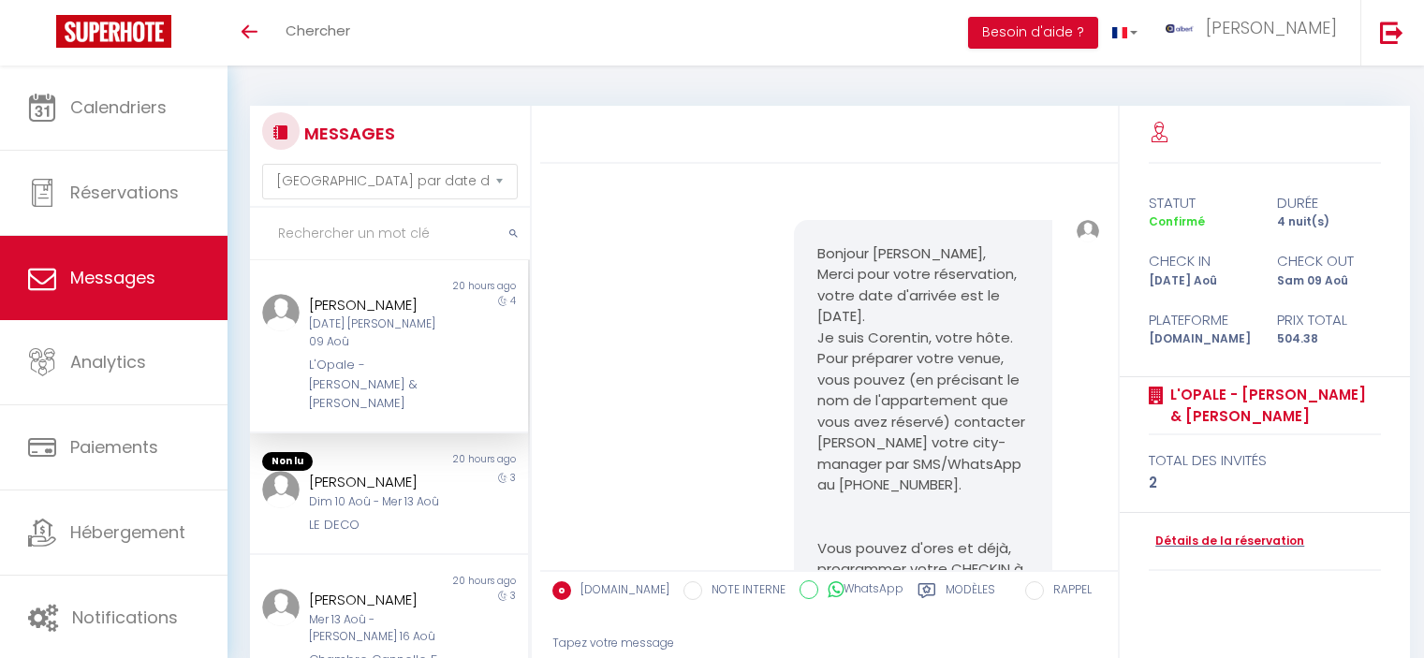
select select "message"
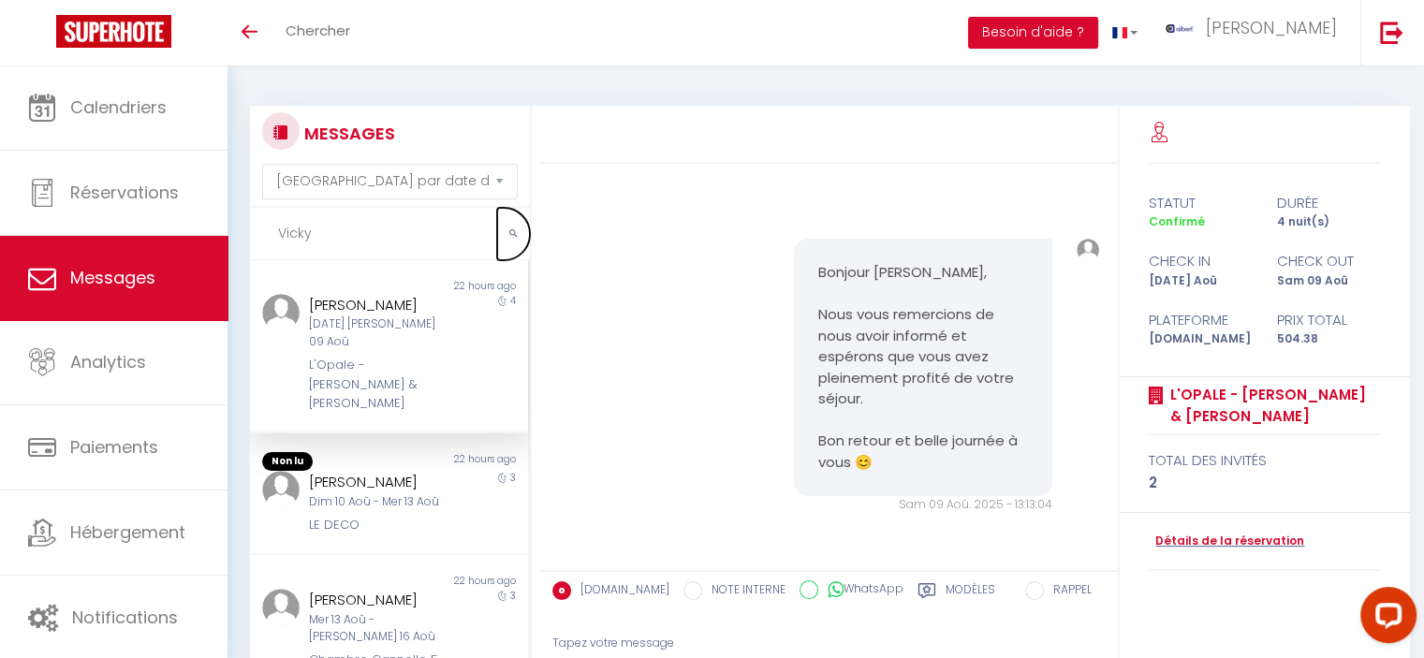
click at [515, 229] on icon "submit" at bounding box center [513, 233] width 8 height 11
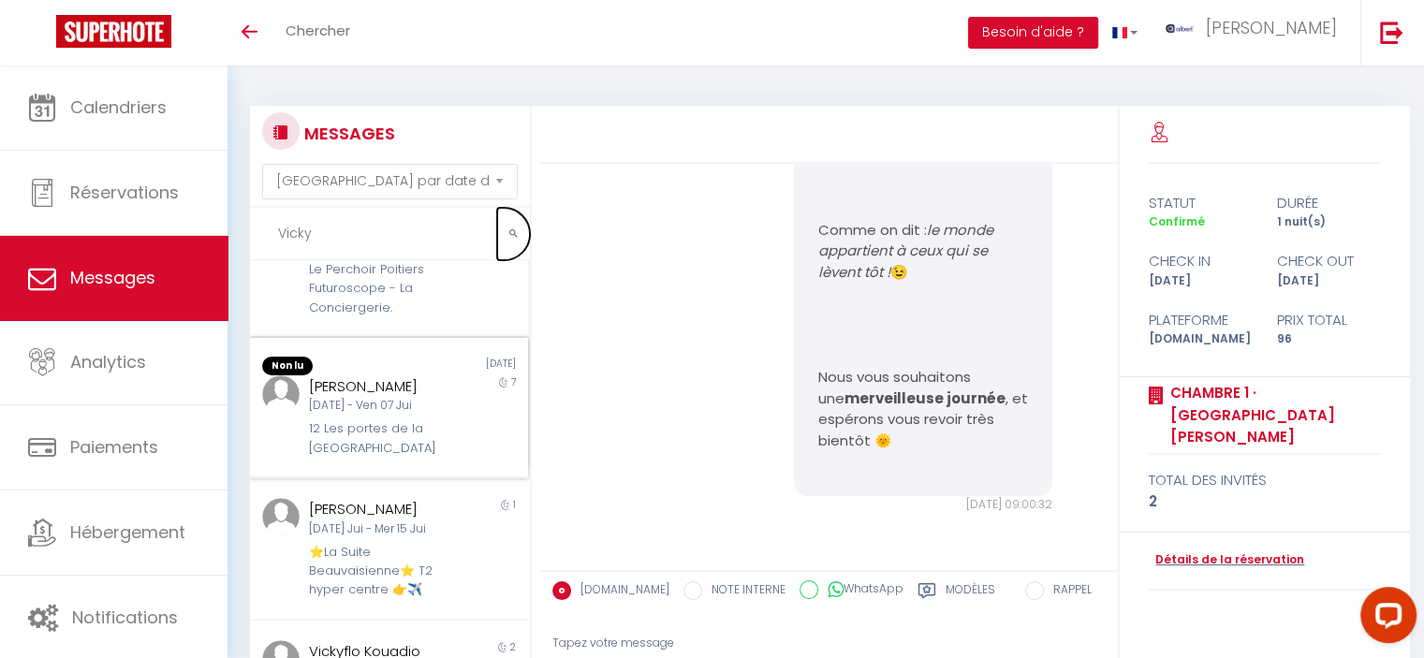
scroll to position [0, 0]
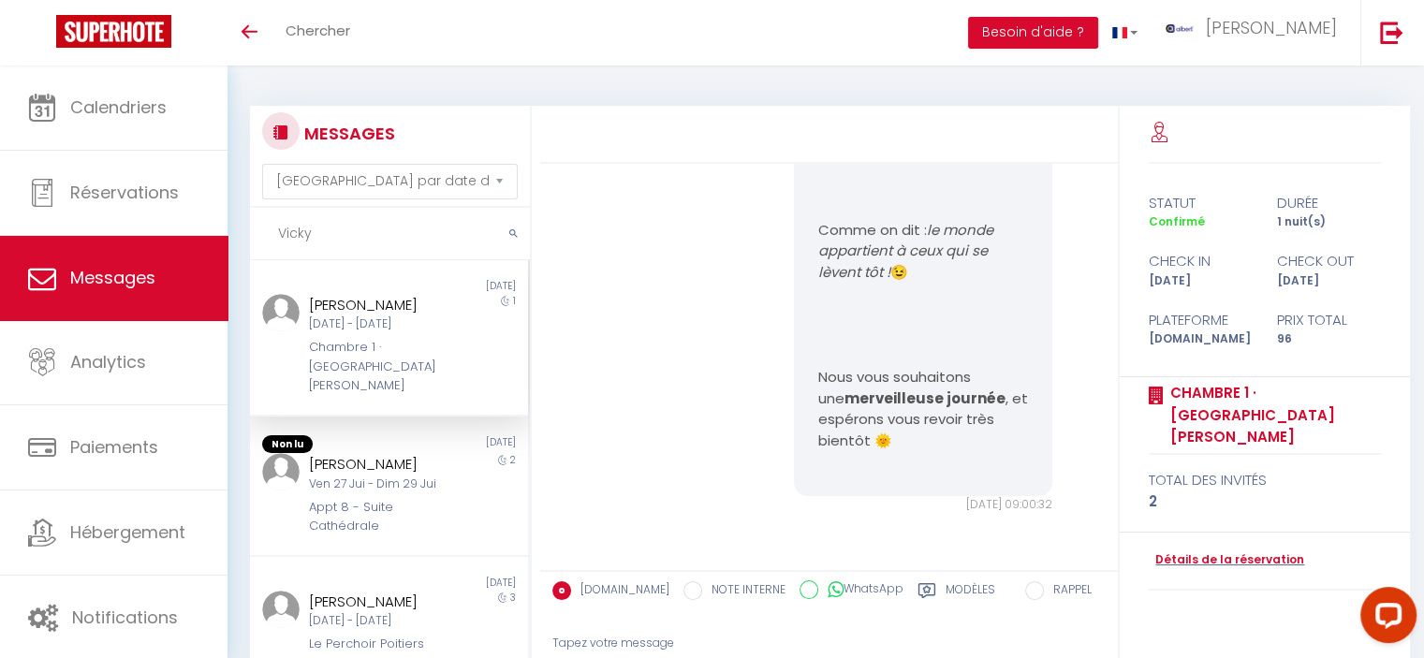
drag, startPoint x: 295, startPoint y: 241, endPoint x: 221, endPoint y: 241, distance: 73.9
click at [221, 241] on div "Questions et aide sur la MIGRATION - [GEOGRAPHIC_DATA] ouverte de 13 à 14h puis…" at bounding box center [712, 454] width 1424 height 777
paste input "[PERSON_NAME]"
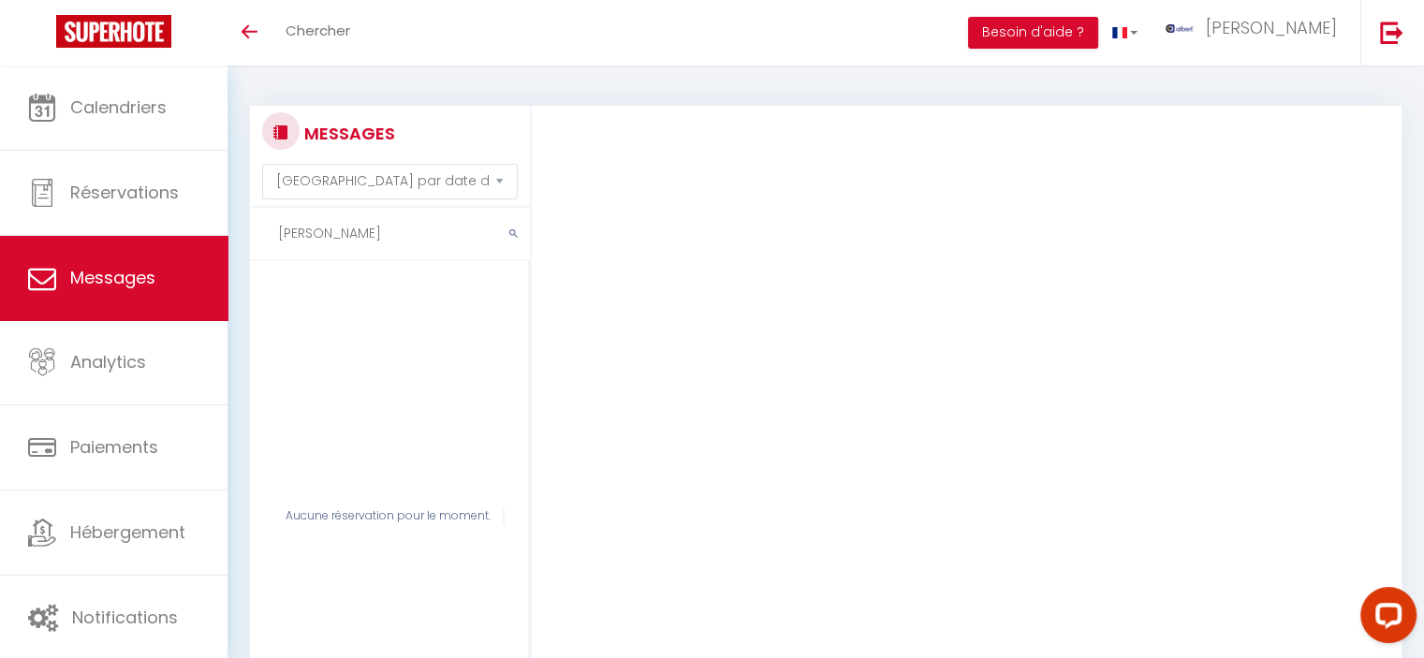
drag, startPoint x: 365, startPoint y: 243, endPoint x: 239, endPoint y: 241, distance: 126.4
click at [239, 241] on div "MESSAGES Trier par date de réservation Trier par date de message [PERSON_NAME] …" at bounding box center [385, 463] width 294 height 715
paste input "[PERSON_NAME]"
drag, startPoint x: 326, startPoint y: 233, endPoint x: 367, endPoint y: 257, distance: 47.8
click at [400, 248] on input "[PERSON_NAME]" at bounding box center [390, 234] width 280 height 52
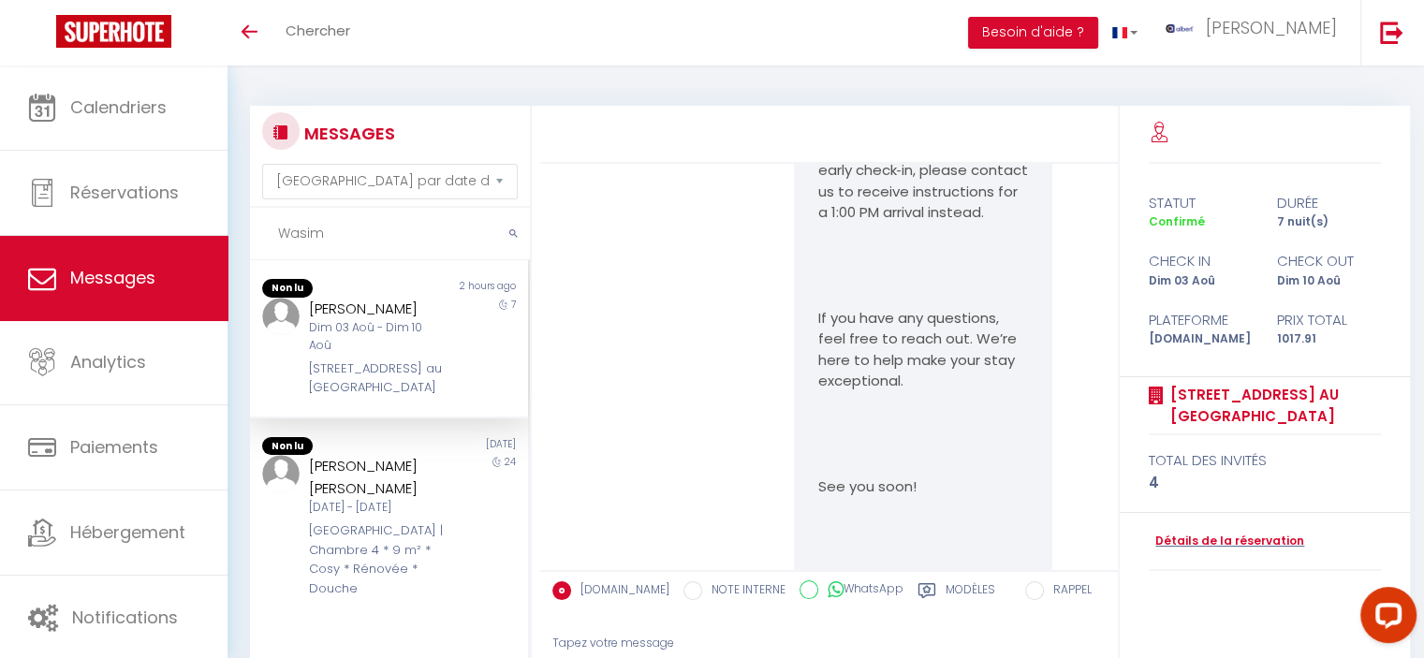
scroll to position [23669, 0]
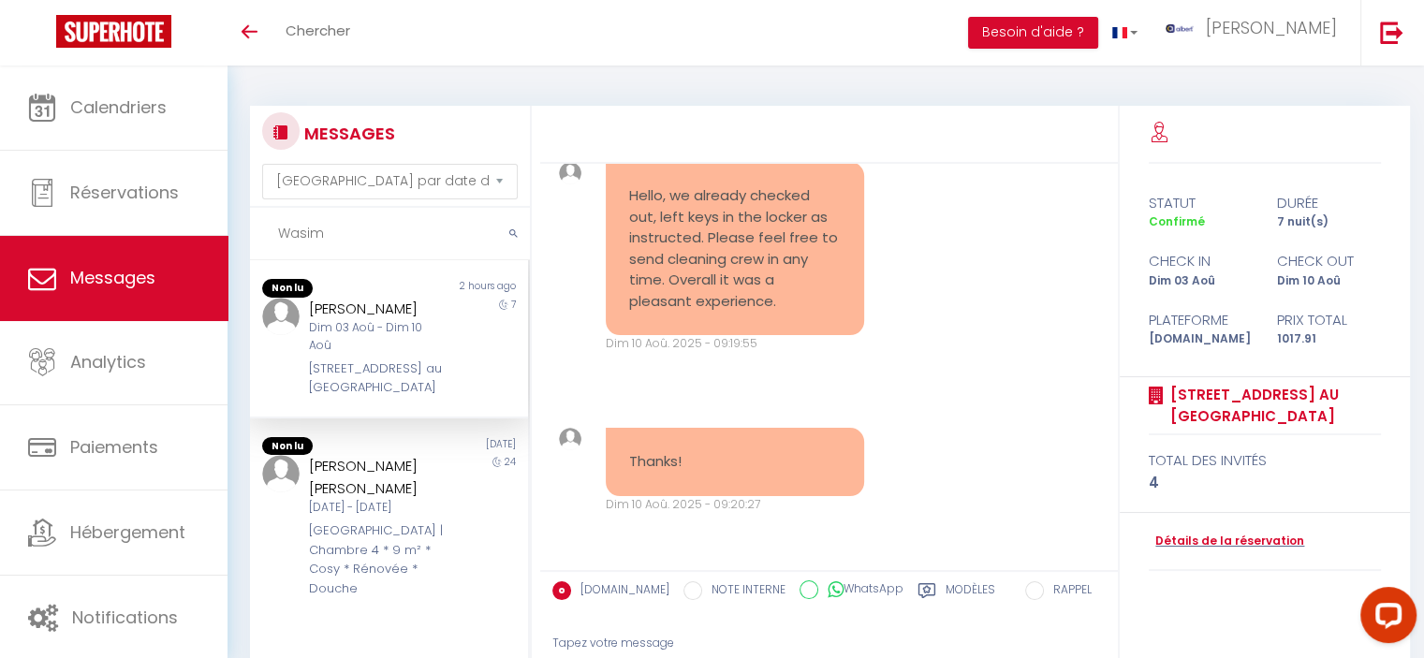
click at [373, 356] on div "[PERSON_NAME] Dim 03 Aoû - Dim [GEOGRAPHIC_DATA] - Grand T2 au [GEOGRAPHIC_DATA]" at bounding box center [377, 348] width 162 height 100
copy div "[STREET_ADDRESS] au [GEOGRAPHIC_DATA]"
drag, startPoint x: 304, startPoint y: 361, endPoint x: 412, endPoint y: 407, distance: 117.0
click at [412, 398] on div "[PERSON_NAME] Dim 03 Aoû - Dim [GEOGRAPHIC_DATA] - Grand T2 au [GEOGRAPHIC_DATA]" at bounding box center [377, 348] width 162 height 100
click at [231, 239] on div "MESSAGES Trier par date de réservation [GEOGRAPHIC_DATA] par date de message Wa…" at bounding box center [825, 454] width 1196 height 777
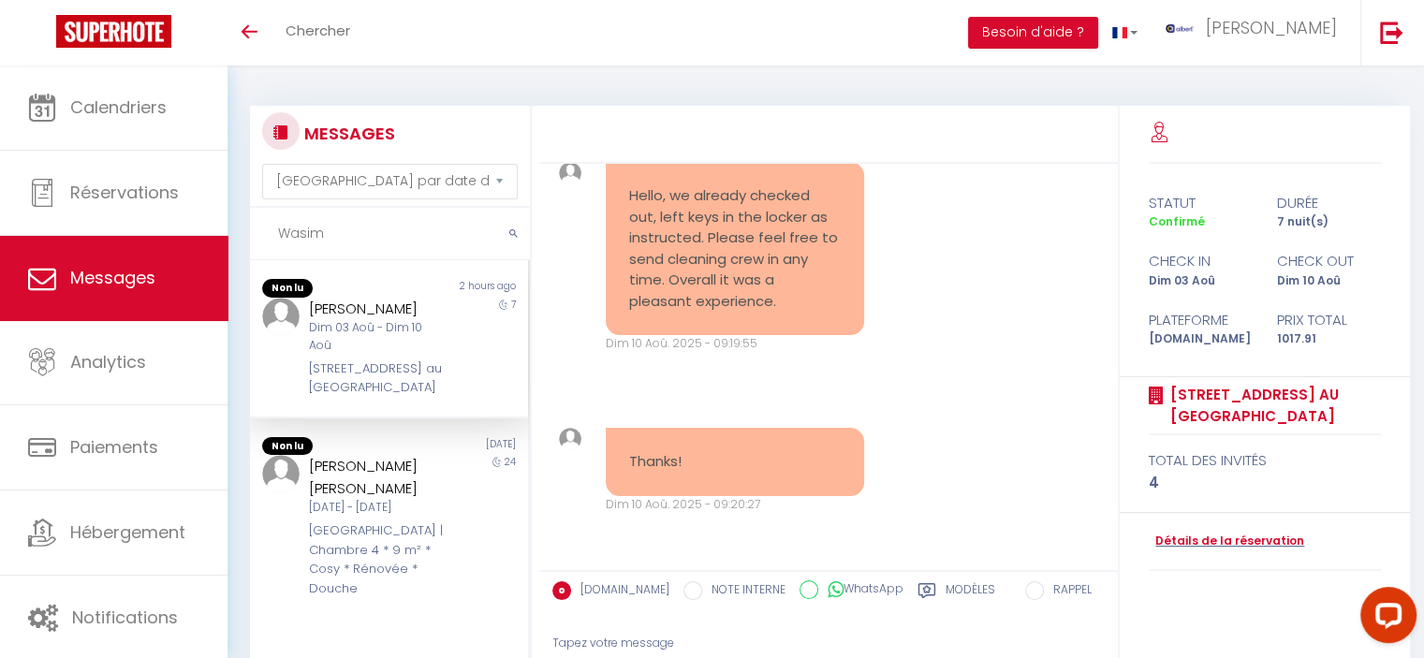
paste input "[STREET_ADDRESS] au [GEOGRAPHIC_DATA]"
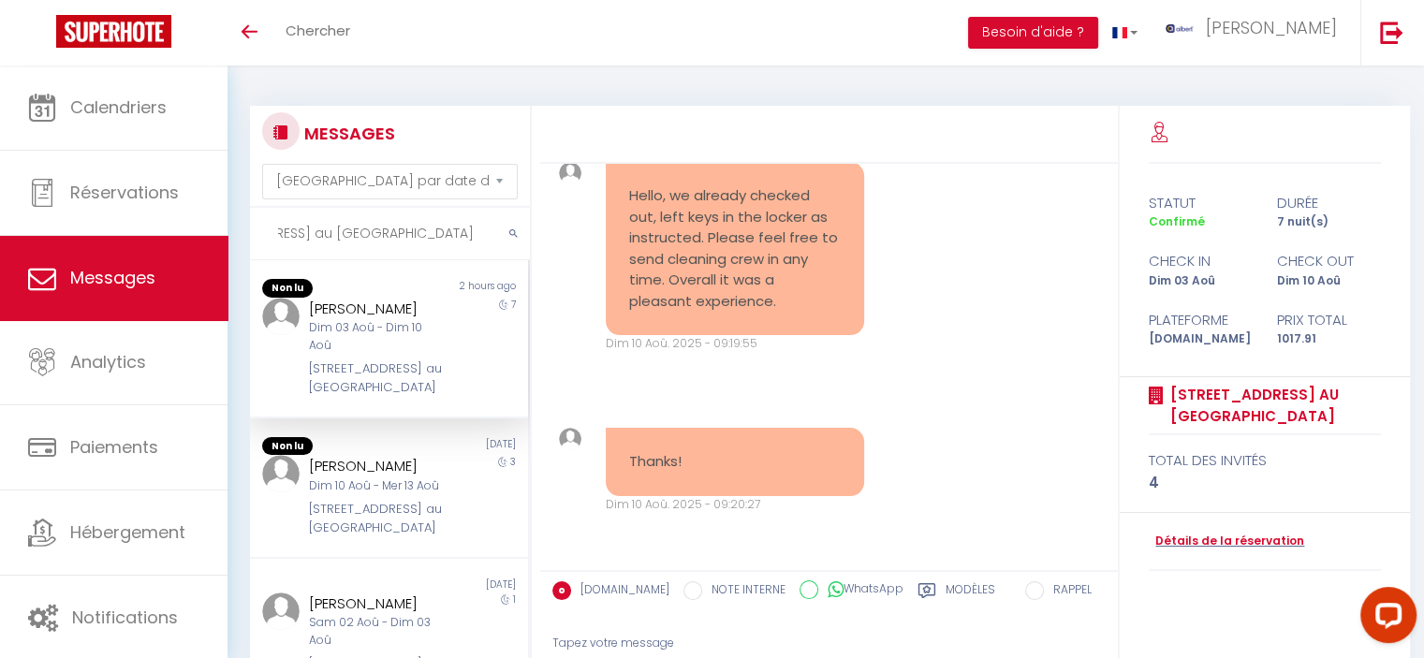
type input "[STREET_ADDRESS] au [GEOGRAPHIC_DATA]"
click at [453, 240] on input "[STREET_ADDRESS] au [GEOGRAPHIC_DATA]" at bounding box center [390, 234] width 280 height 52
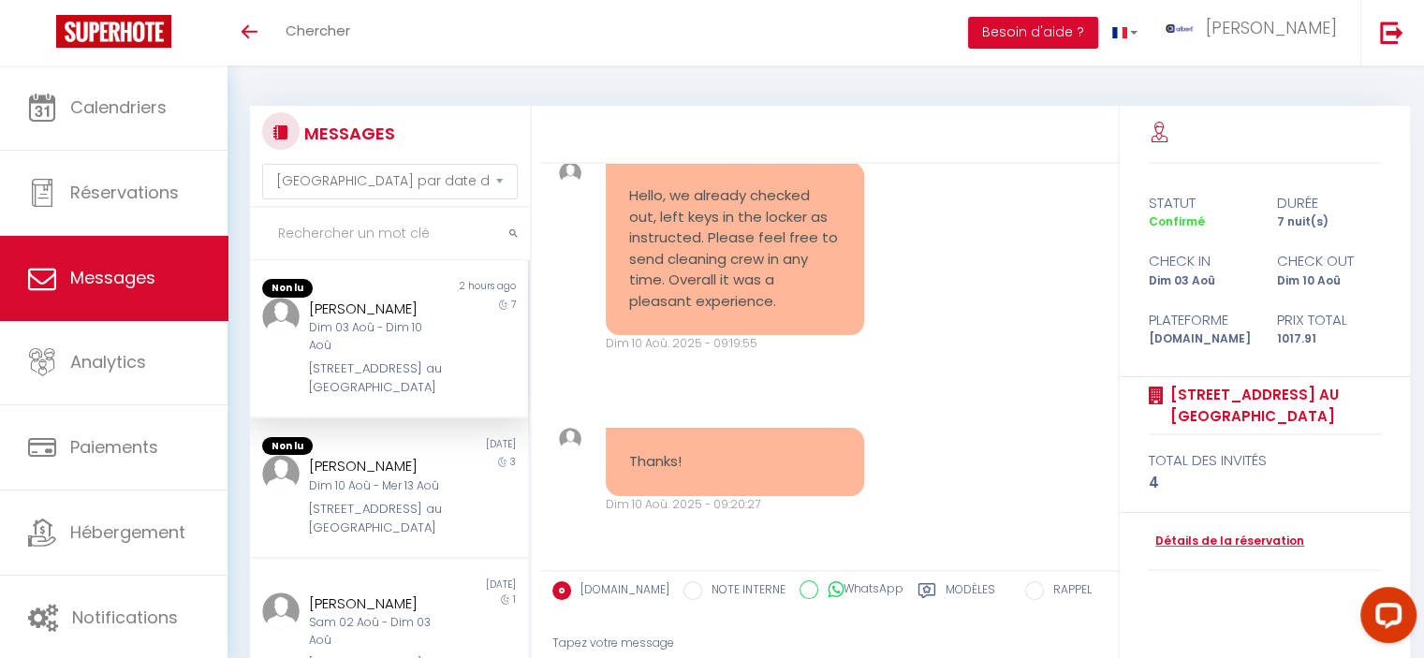
paste input "[PERSON_NAME]"
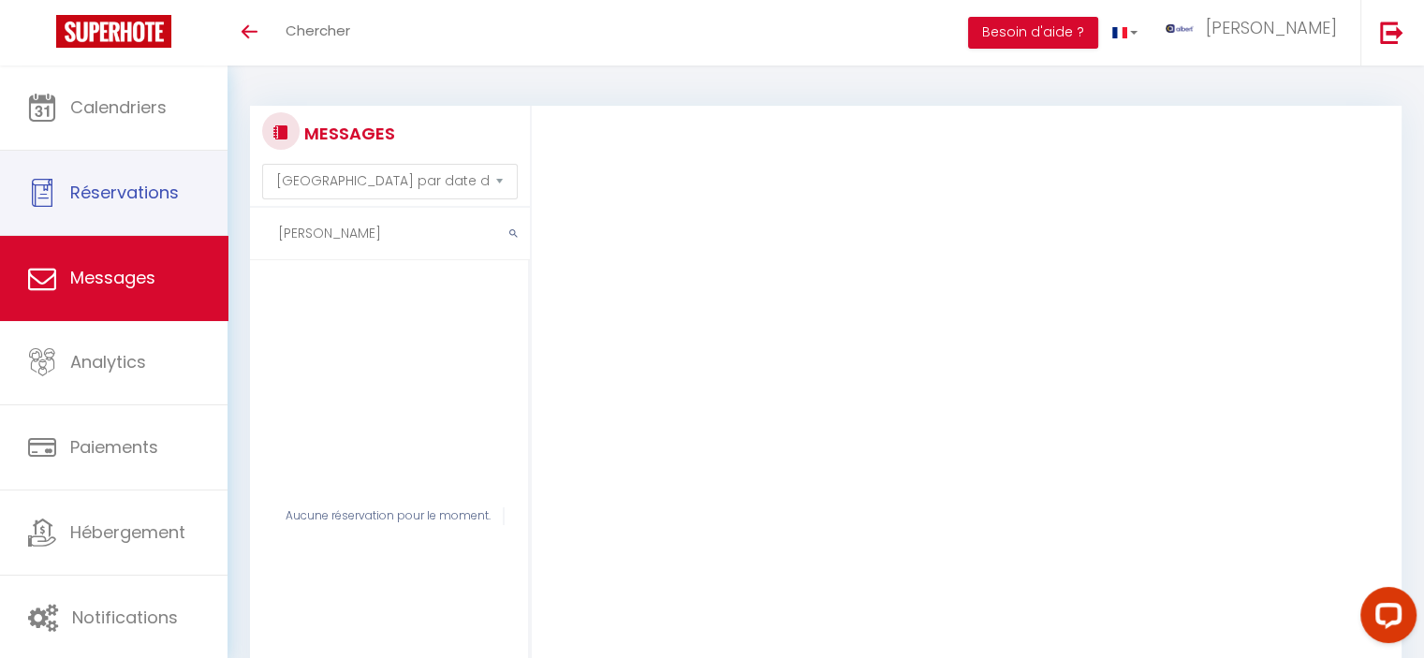
drag, startPoint x: 400, startPoint y: 237, endPoint x: 116, endPoint y: 235, distance: 283.6
click at [119, 235] on div "Questions et aide sur la MIGRATION - [GEOGRAPHIC_DATA] ouverte de 13 à 14h puis…" at bounding box center [712, 454] width 1424 height 777
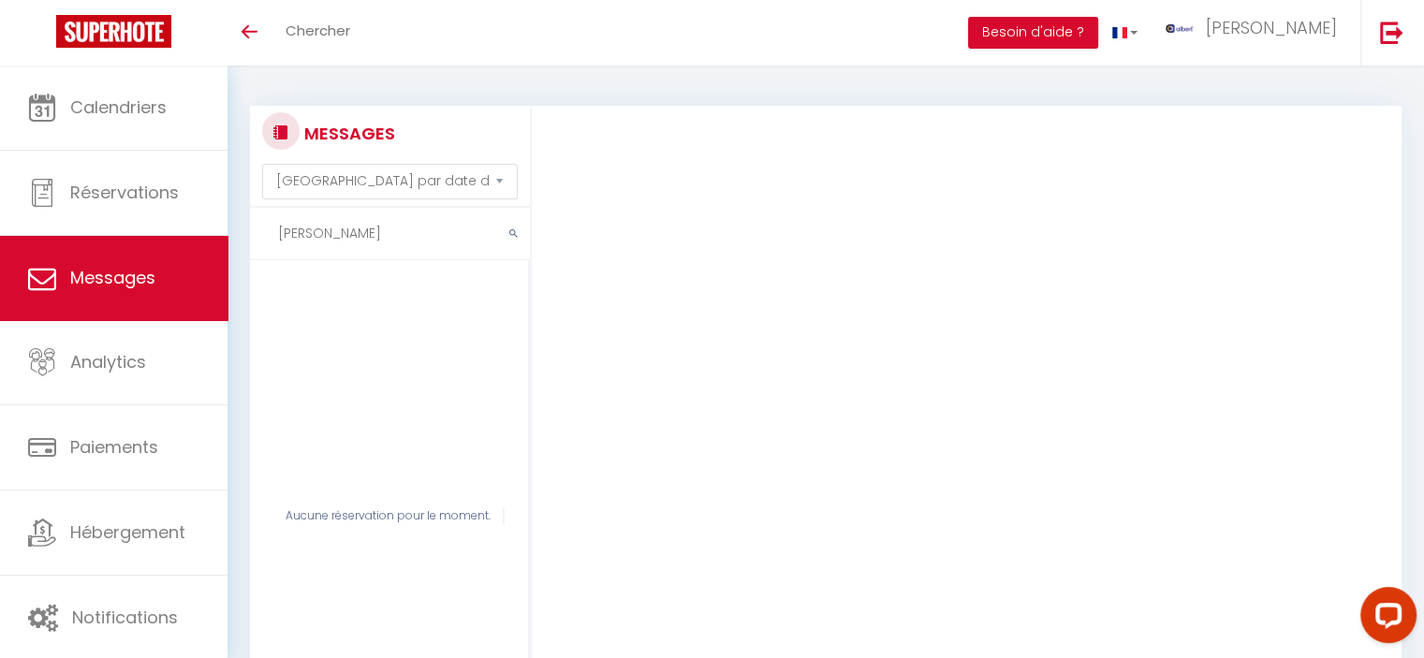
paste input "[PERSON_NAME]"
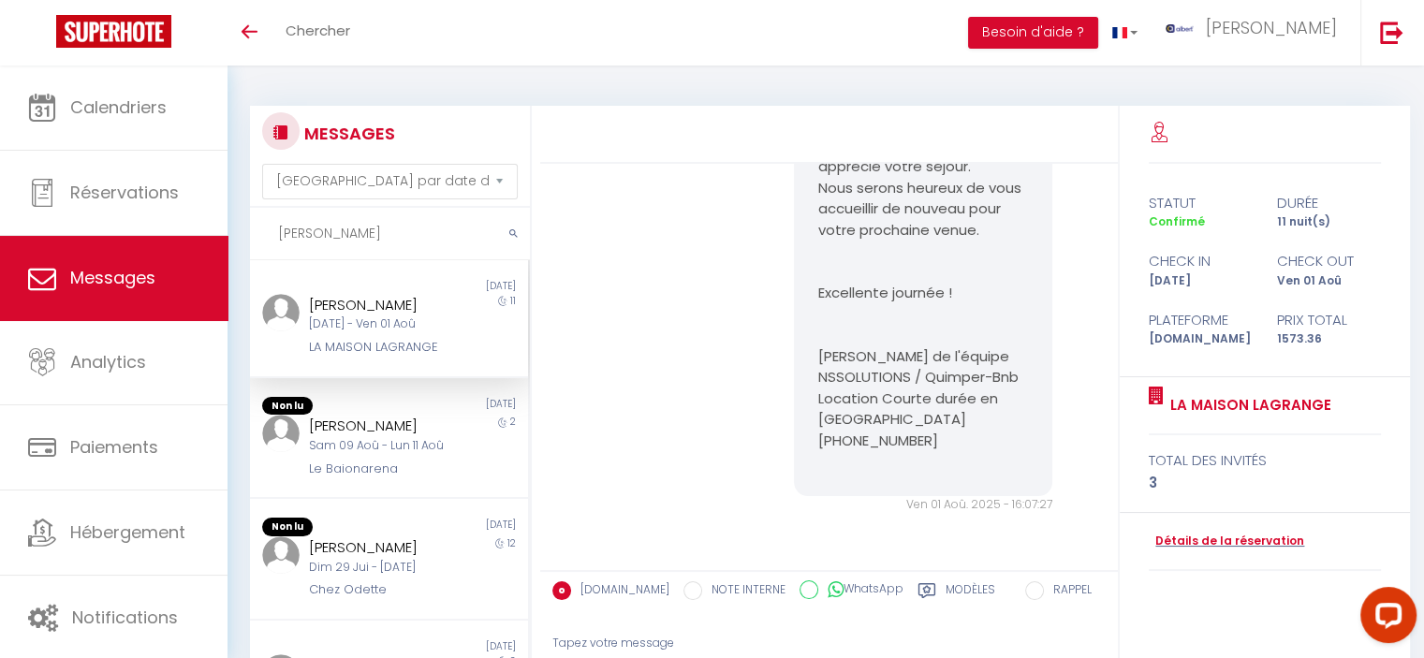
scroll to position [5267, 0]
type input "[PERSON_NAME]"
click at [388, 455] on div "Sam 09 Aoû - Lun 11 Aoû" at bounding box center [378, 446] width 138 height 18
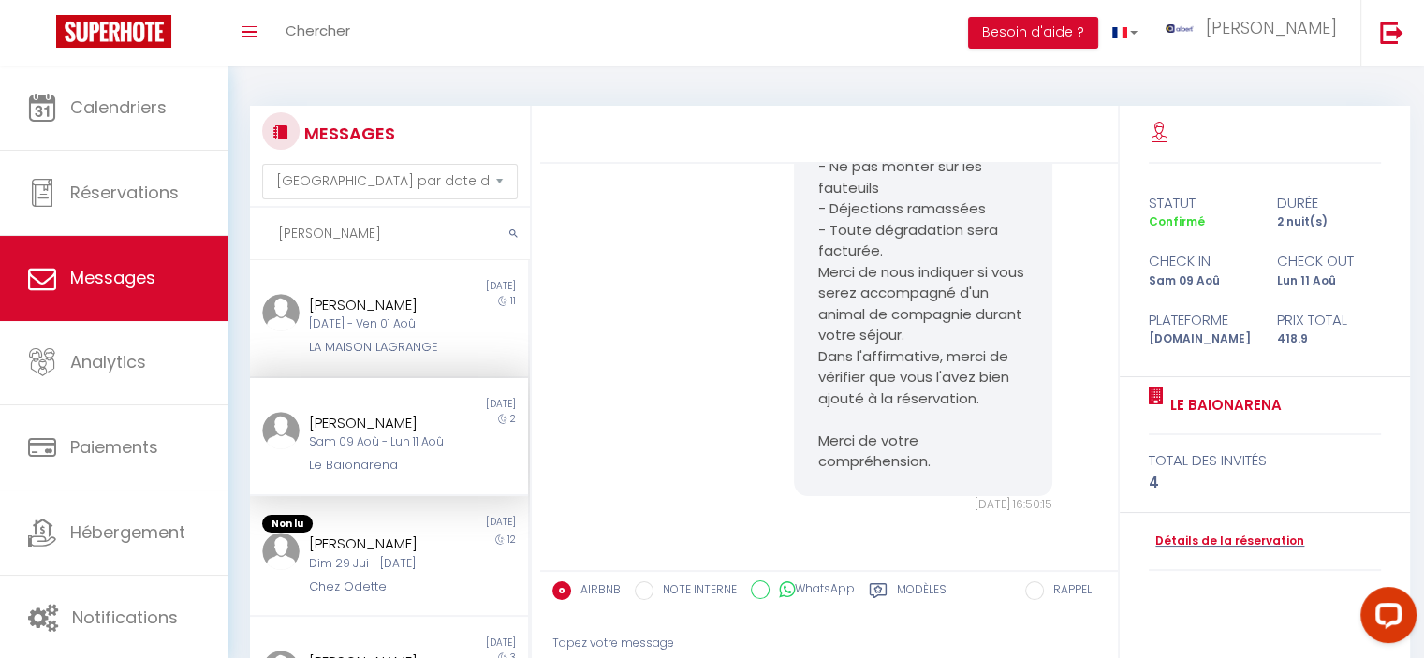
click at [388, 451] on div "Sam 09 Aoû - Lun 11 Aoû" at bounding box center [378, 442] width 138 height 18
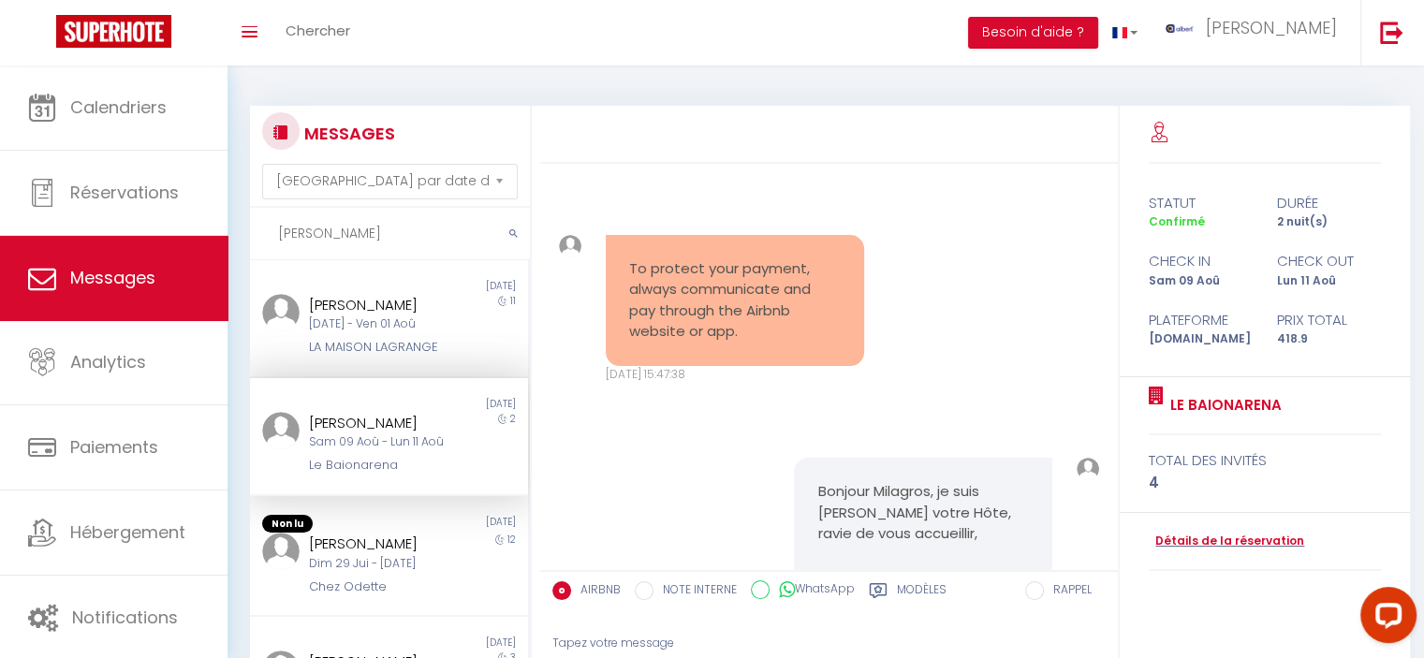
scroll to position [374, 0]
